Goal: Task Accomplishment & Management: Use online tool/utility

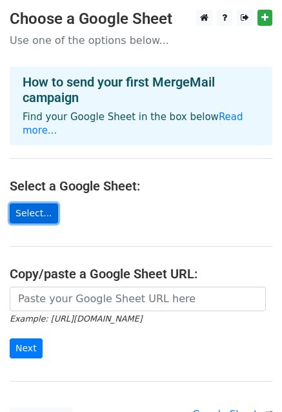
click at [27, 203] on link "Select..." at bounding box center [34, 213] width 48 height 20
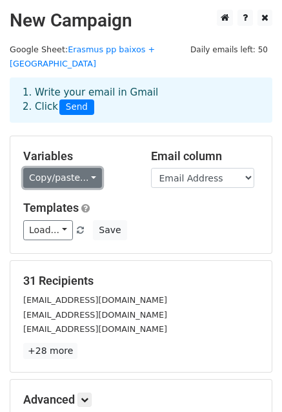
click at [86, 168] on link "Copy/paste..." at bounding box center [62, 178] width 79 height 20
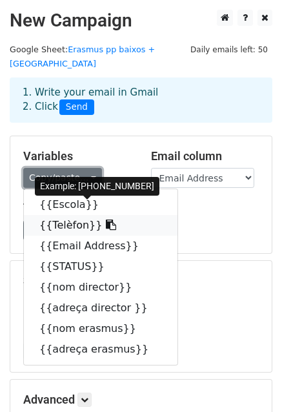
scroll to position [65, 0]
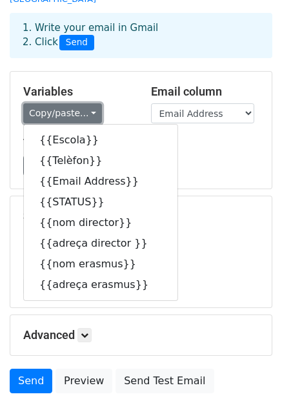
click at [84, 103] on link "Copy/paste..." at bounding box center [62, 113] width 79 height 20
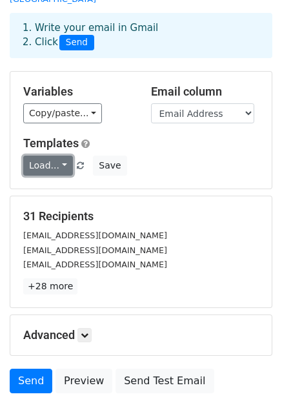
click at [59, 156] on link "Load..." at bounding box center [48, 166] width 50 height 20
click at [46, 156] on link "Load..." at bounding box center [48, 166] width 50 height 20
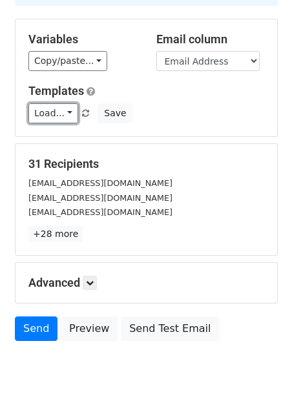
scroll to position [139, 0]
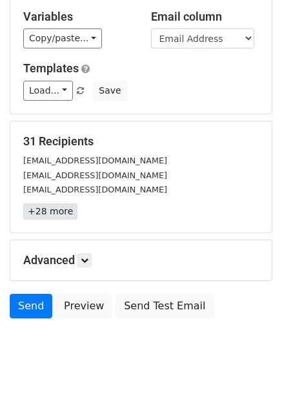
click at [56, 203] on link "+28 more" at bounding box center [50, 211] width 54 height 16
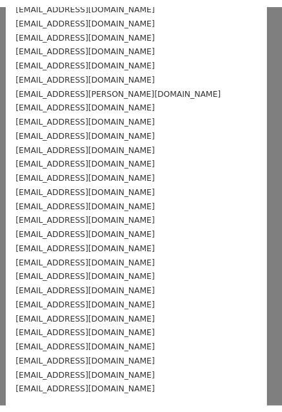
scroll to position [0, 0]
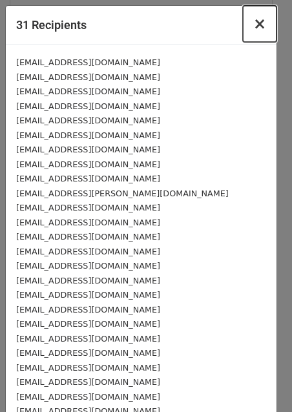
click at [253, 26] on span "×" at bounding box center [259, 24] width 13 height 18
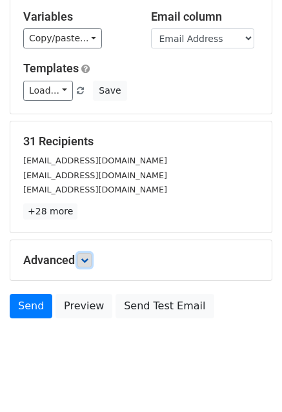
click at [85, 256] on icon at bounding box center [85, 260] width 8 height 8
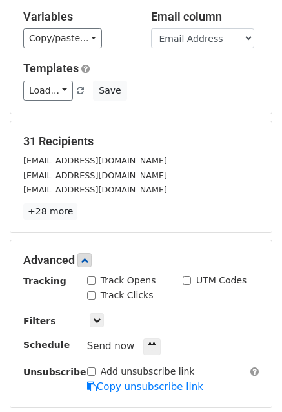
click at [94, 276] on input "Track Opens" at bounding box center [91, 280] width 8 height 8
checkbox input "true"
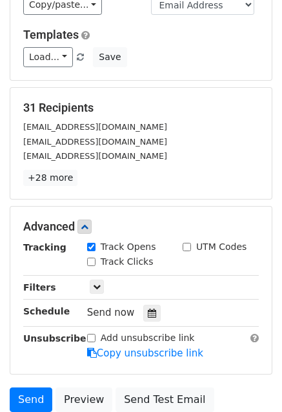
scroll to position [204, 0]
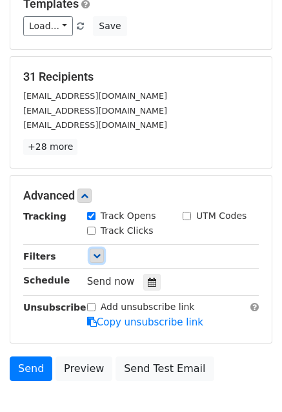
click at [96, 252] on icon at bounding box center [97, 256] width 8 height 8
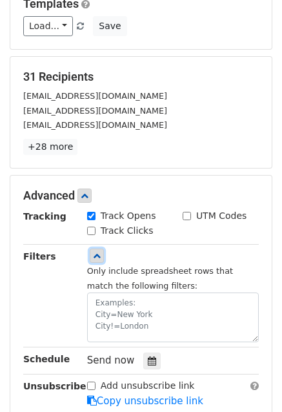
click at [96, 252] on icon at bounding box center [97, 256] width 8 height 8
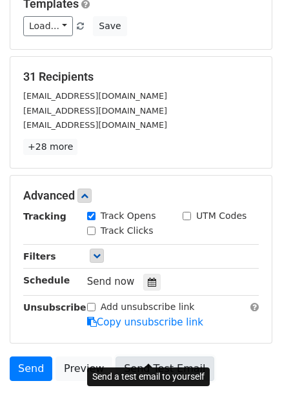
click at [145, 356] on link "Send Test Email" at bounding box center [165, 368] width 98 height 25
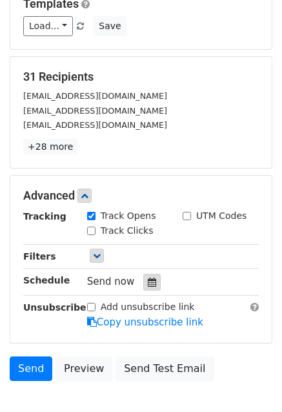
click at [148, 278] on icon at bounding box center [152, 282] width 8 height 9
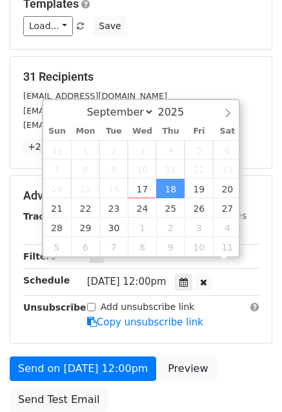
scroll to position [0, 0]
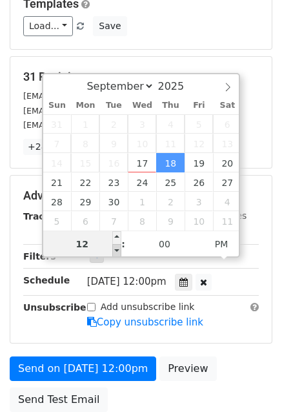
type input "[DATE] 11:00"
type input "11"
click at [116, 251] on span at bounding box center [116, 250] width 9 height 13
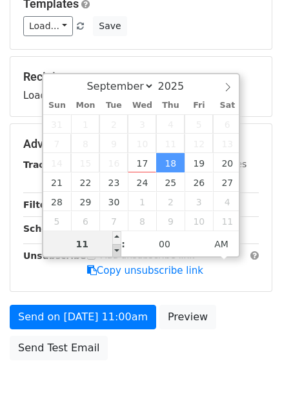
type input "[DATE] 10:00"
type input "10"
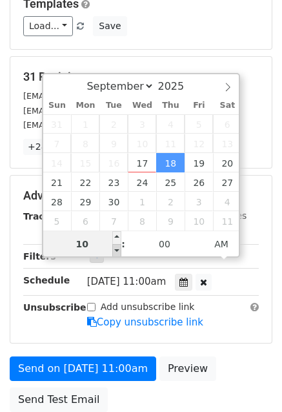
click at [116, 251] on span at bounding box center [116, 250] width 9 height 13
type input "[DATE] 09:00"
type input "09"
click at [116, 251] on span at bounding box center [116, 250] width 9 height 13
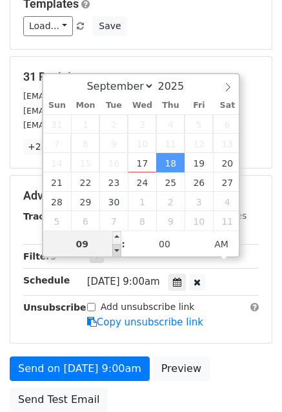
type input "[DATE] 08:00"
type input "08"
click at [116, 251] on span at bounding box center [116, 250] width 9 height 13
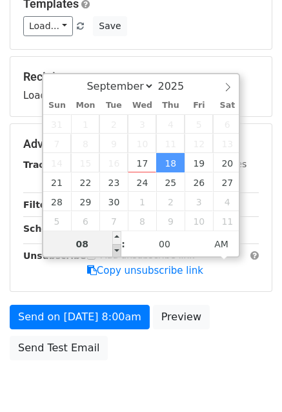
type input "[DATE] 07:00"
type input "07"
click at [116, 251] on span at bounding box center [116, 250] width 9 height 13
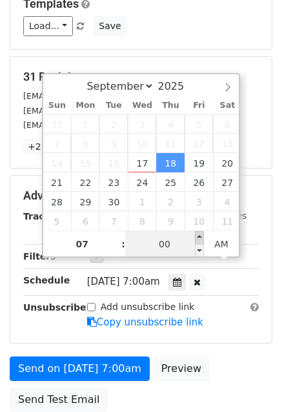
type input "[DATE] 07:05"
type input "05"
click at [200, 238] on span at bounding box center [199, 237] width 9 height 13
type input "[DATE] 07:10"
type input "10"
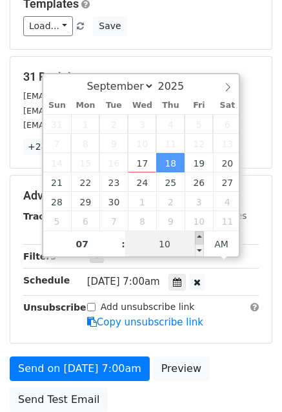
click at [200, 238] on span at bounding box center [199, 237] width 9 height 13
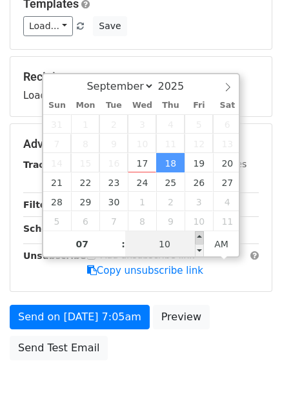
type input "[DATE] 07:15"
type input "15"
click at [200, 238] on span at bounding box center [199, 237] width 9 height 13
type input "[DATE] 07:20"
type input "20"
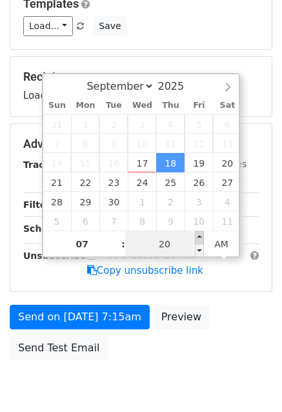
click at [200, 238] on span at bounding box center [199, 237] width 9 height 13
type input "[DATE] 07:25"
type input "25"
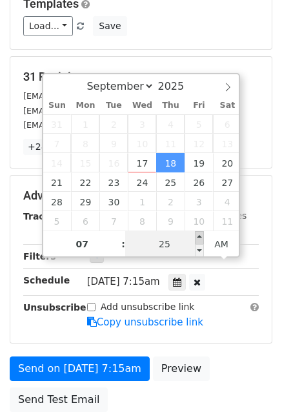
click at [200, 238] on span at bounding box center [199, 237] width 9 height 13
type input "[DATE] 07:30"
type input "30"
click at [200, 238] on span at bounding box center [199, 237] width 9 height 13
type input "[DATE] 07:35"
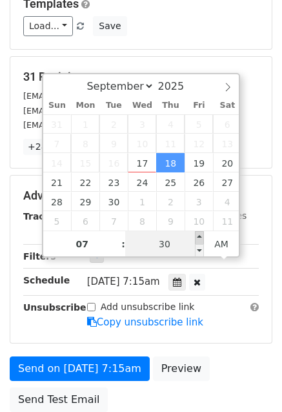
type input "35"
click at [200, 238] on span at bounding box center [199, 237] width 9 height 13
type input "[DATE] 07:40"
type input "40"
click at [200, 238] on span at bounding box center [199, 237] width 9 height 13
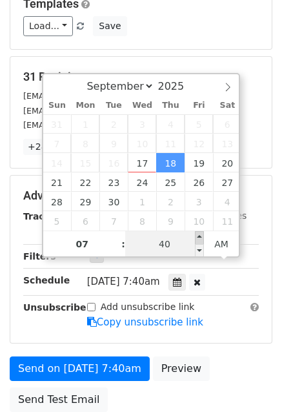
type input "[DATE] 07:45"
type input "45"
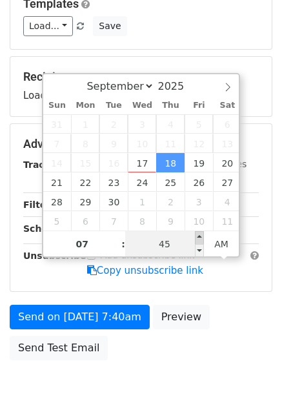
click at [200, 236] on span at bounding box center [199, 237] width 9 height 13
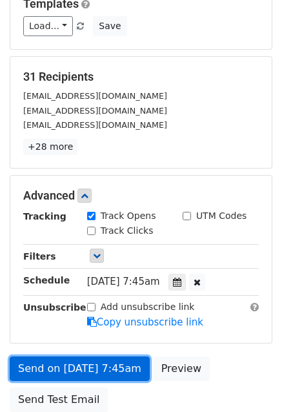
click at [77, 356] on link "Send on [DATE] 7:45am" at bounding box center [80, 368] width 140 height 25
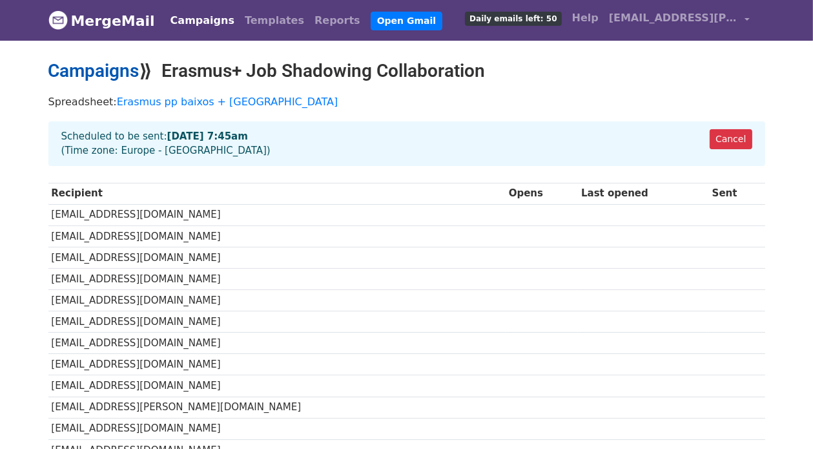
click at [103, 72] on link "Campaigns" at bounding box center [93, 70] width 91 height 21
